Goal: Information Seeking & Learning: Learn about a topic

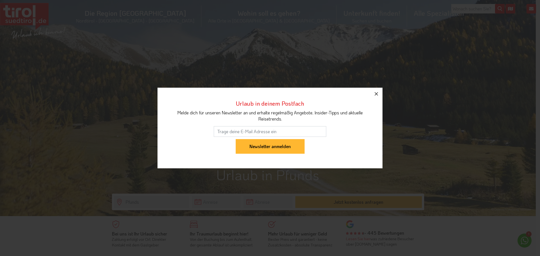
click at [376, 93] on icon "button" at bounding box center [376, 94] width 7 height 7
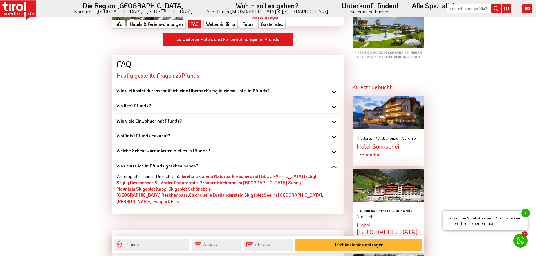
scroll to position [591, 0]
click at [330, 152] on div "Welche Sehenswürdigkeiten gibt es in Pfunds?" at bounding box center [227, 150] width 223 height 6
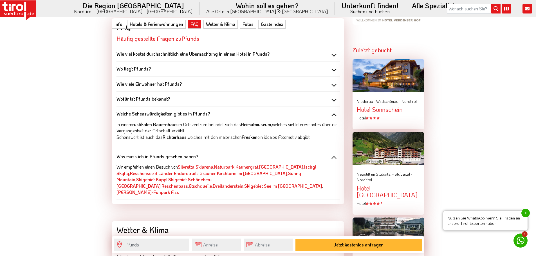
scroll to position [647, 0]
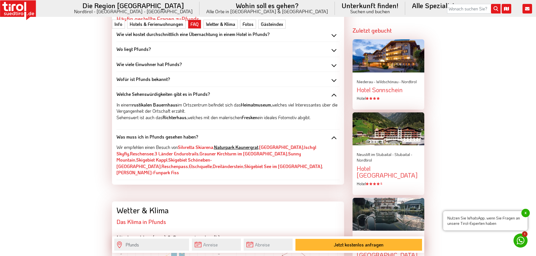
click at [237, 148] on link "Naturpark Kaunergrat" at bounding box center [236, 147] width 44 height 6
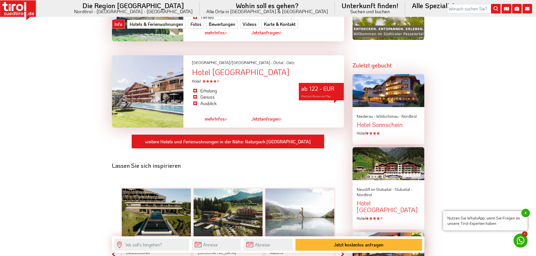
scroll to position [675, 0]
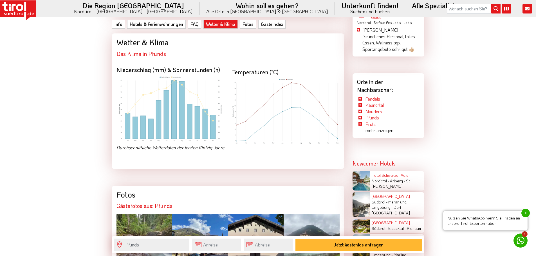
scroll to position [816, 0]
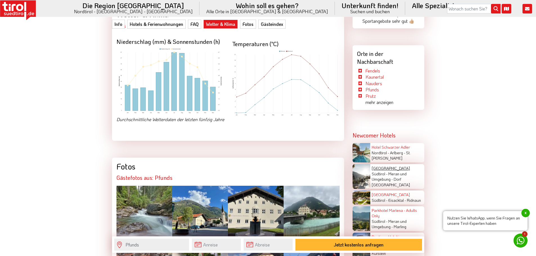
click at [381, 166] on link "[GEOGRAPHIC_DATA]" at bounding box center [391, 168] width 38 height 5
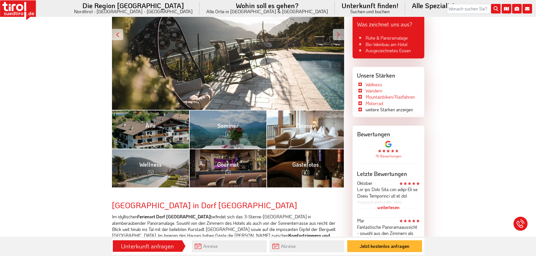
scroll to position [141, 0]
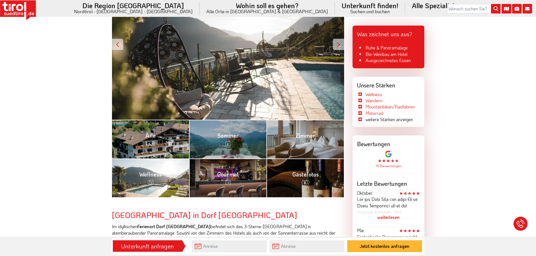
click at [155, 184] on link "Wellness (5)" at bounding box center [150, 178] width 77 height 39
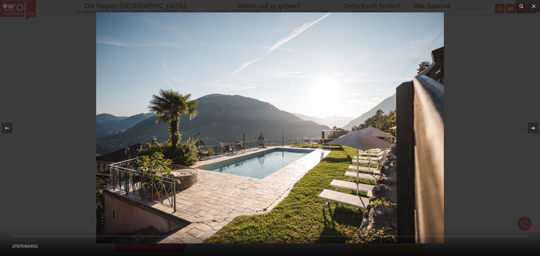
click at [529, 128] on div at bounding box center [533, 128] width 11 height 11
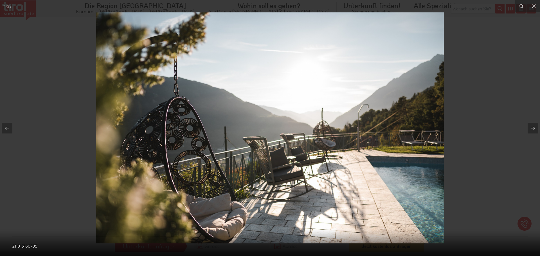
click at [526, 130] on button at bounding box center [530, 128] width 20 height 28
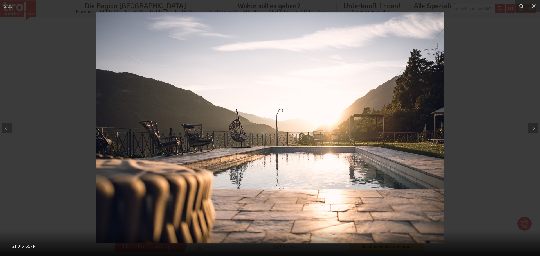
click at [525, 130] on button at bounding box center [530, 128] width 20 height 28
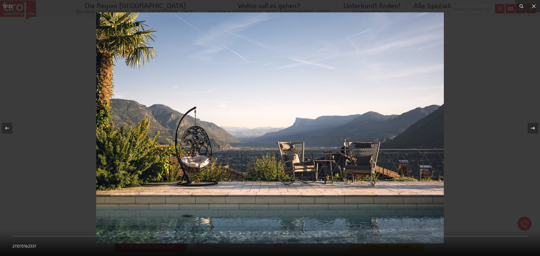
click at [525, 131] on button at bounding box center [530, 128] width 20 height 28
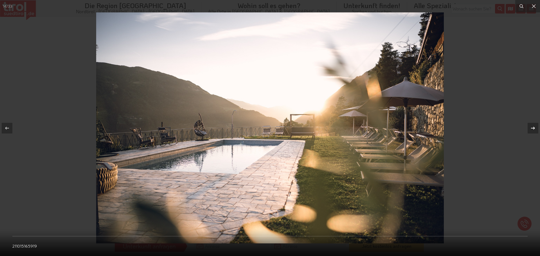
click at [525, 131] on button at bounding box center [530, 128] width 20 height 28
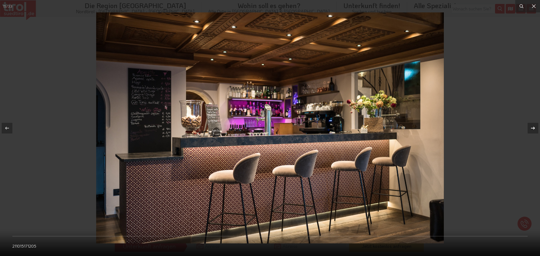
click at [525, 131] on button at bounding box center [530, 128] width 20 height 28
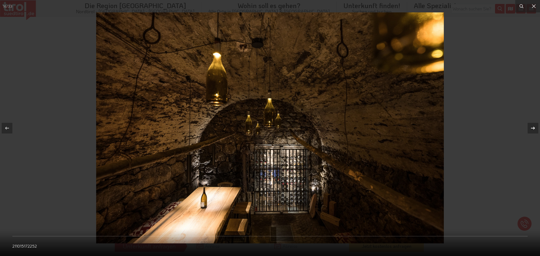
click at [525, 131] on button at bounding box center [530, 128] width 20 height 28
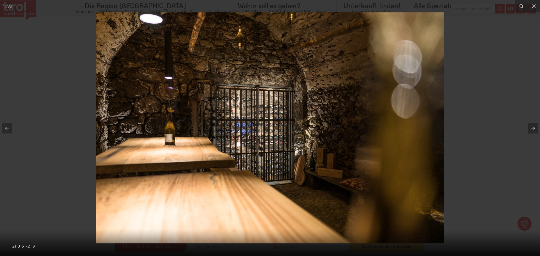
click at [524, 131] on button at bounding box center [530, 128] width 20 height 28
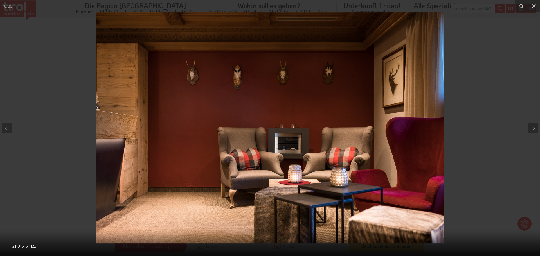
click at [524, 131] on button at bounding box center [530, 128] width 20 height 28
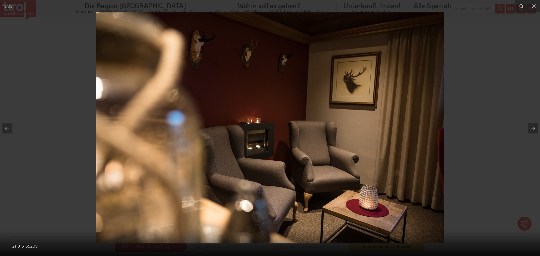
click at [524, 131] on button at bounding box center [530, 128] width 20 height 28
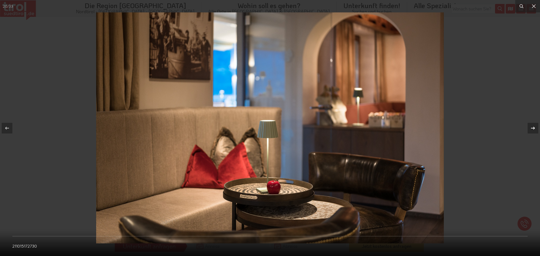
click at [524, 131] on button at bounding box center [530, 128] width 20 height 28
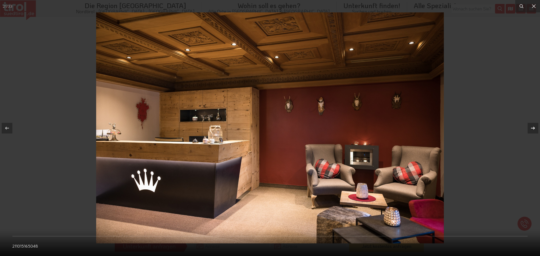
click at [523, 131] on button at bounding box center [530, 128] width 20 height 28
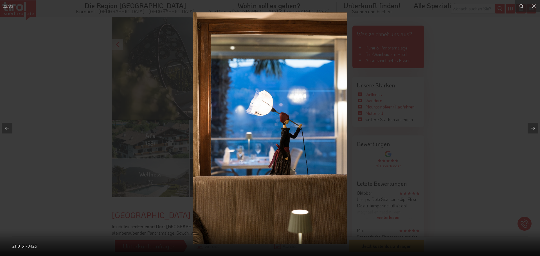
click at [523, 131] on button at bounding box center [530, 128] width 20 height 28
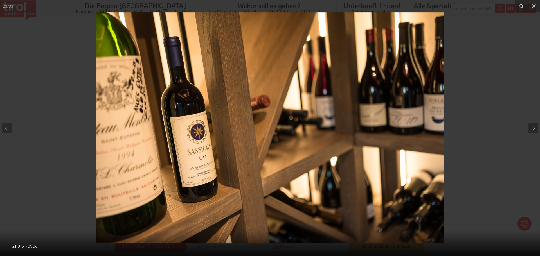
click at [523, 131] on button at bounding box center [530, 128] width 20 height 28
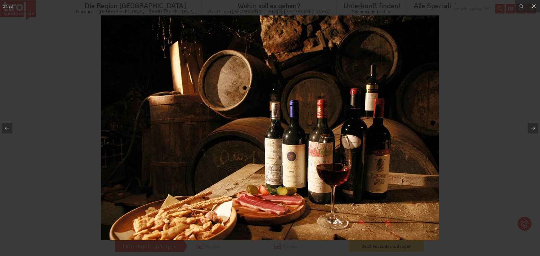
click at [523, 131] on button at bounding box center [530, 128] width 20 height 28
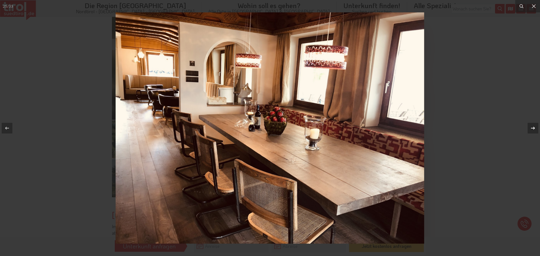
click at [523, 131] on button at bounding box center [530, 128] width 20 height 28
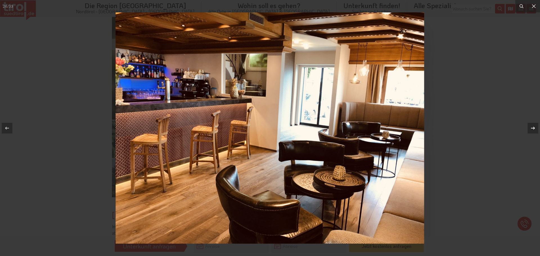
click at [523, 131] on button at bounding box center [530, 128] width 20 height 28
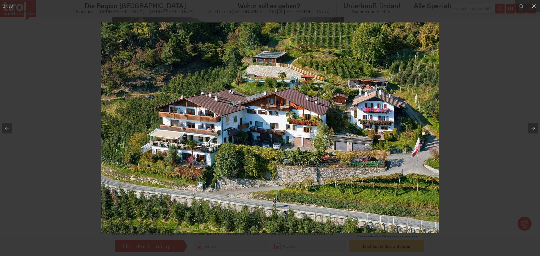
click at [523, 131] on button at bounding box center [530, 128] width 20 height 28
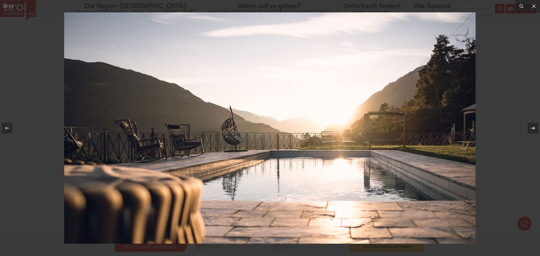
click at [523, 131] on button at bounding box center [530, 128] width 20 height 28
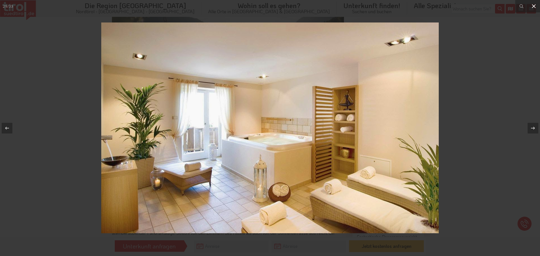
click at [529, 1] on button at bounding box center [534, 6] width 12 height 12
